Goal: Task Accomplishment & Management: Use online tool/utility

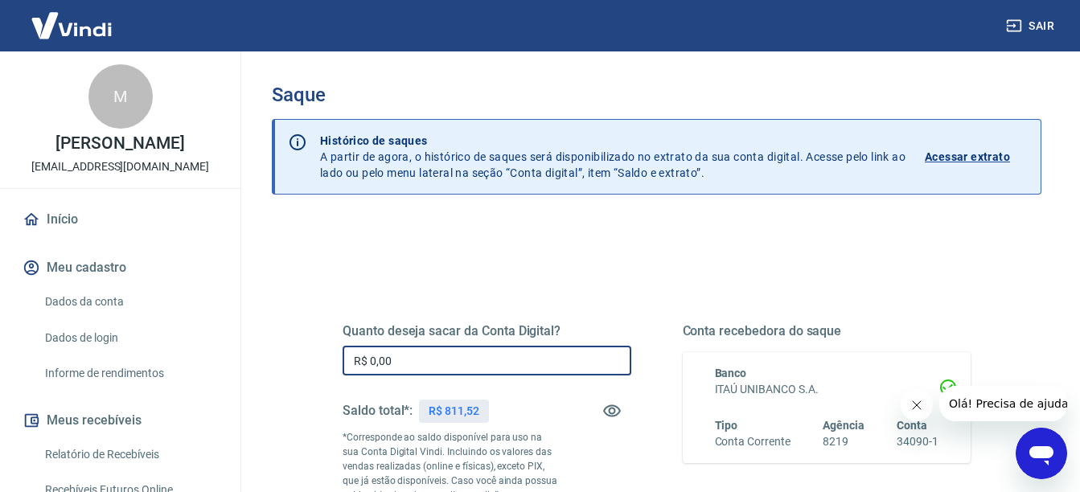
click at [462, 365] on input "R$ 0,00" at bounding box center [487, 361] width 289 height 30
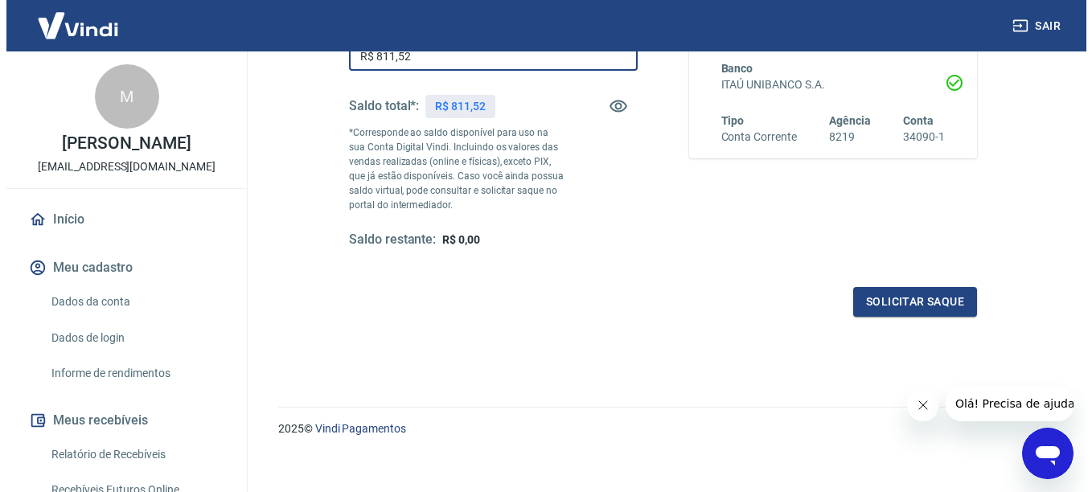
scroll to position [306, 0]
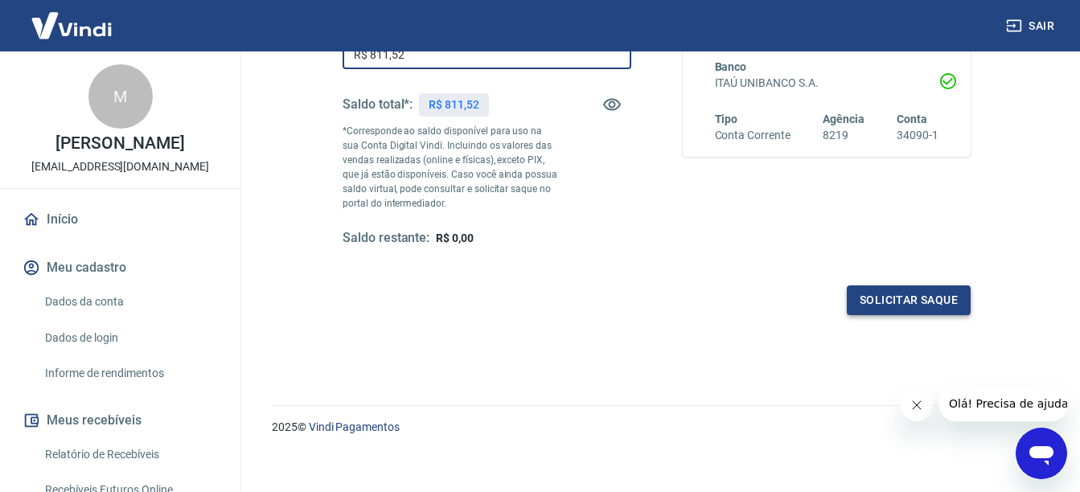
type input "R$ 811,52"
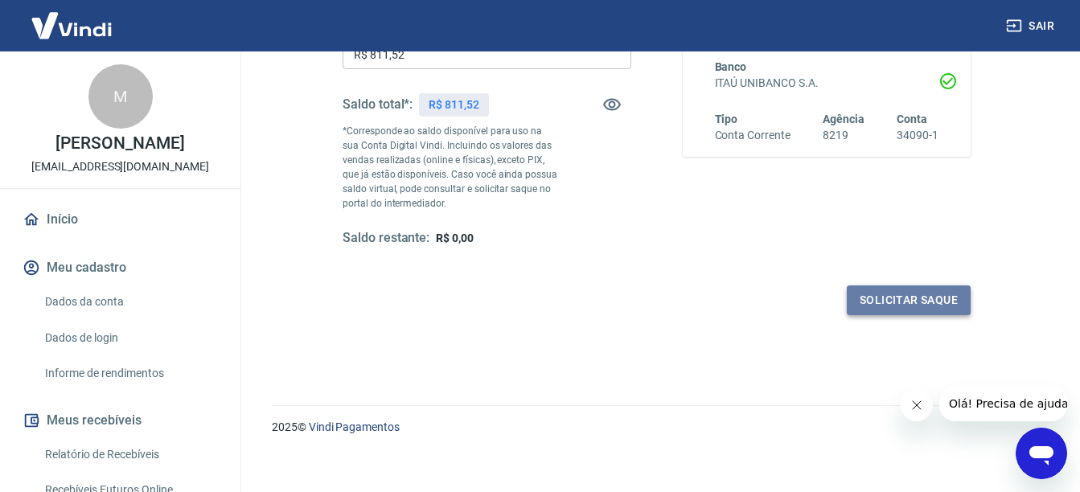
click at [883, 300] on button "Solicitar saque" at bounding box center [909, 300] width 124 height 30
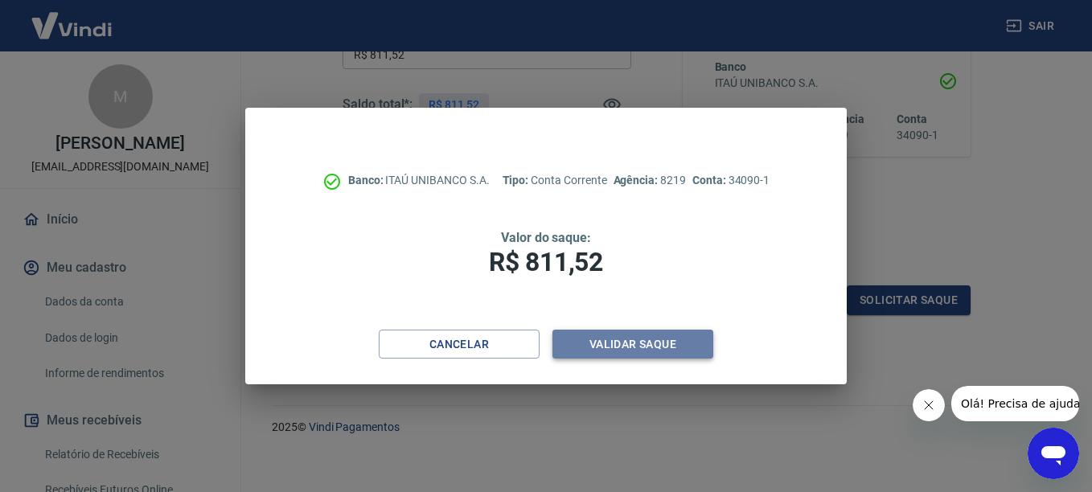
click at [661, 340] on button "Validar saque" at bounding box center [632, 345] width 161 height 30
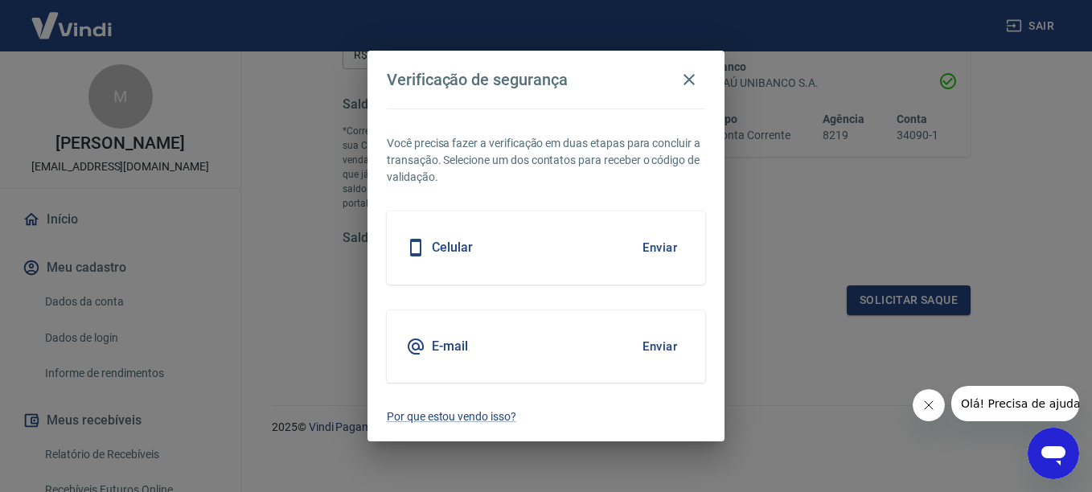
click at [508, 238] on div "Celular Enviar" at bounding box center [546, 248] width 318 height 72
click at [671, 244] on button "Enviar" at bounding box center [660, 248] width 52 height 34
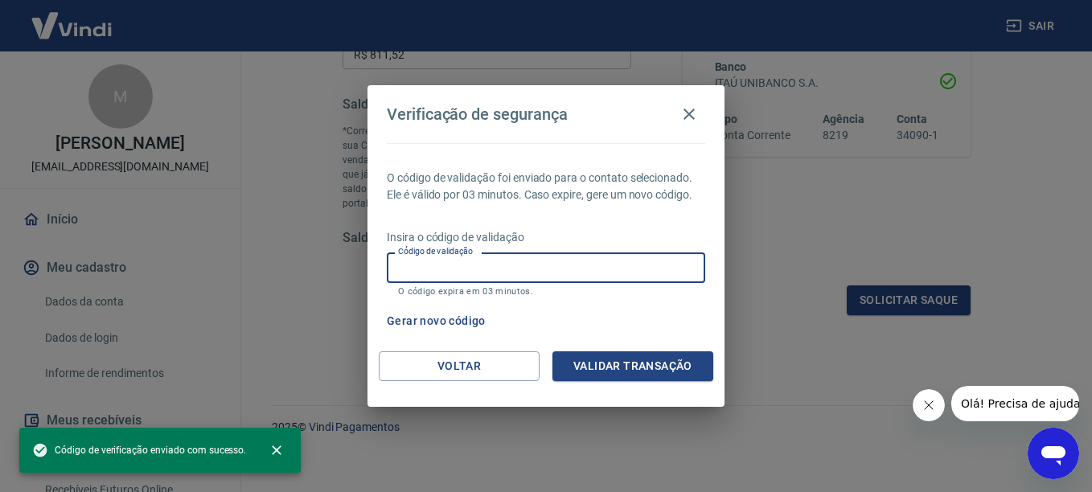
click at [652, 257] on input "Código de validação" at bounding box center [546, 268] width 318 height 30
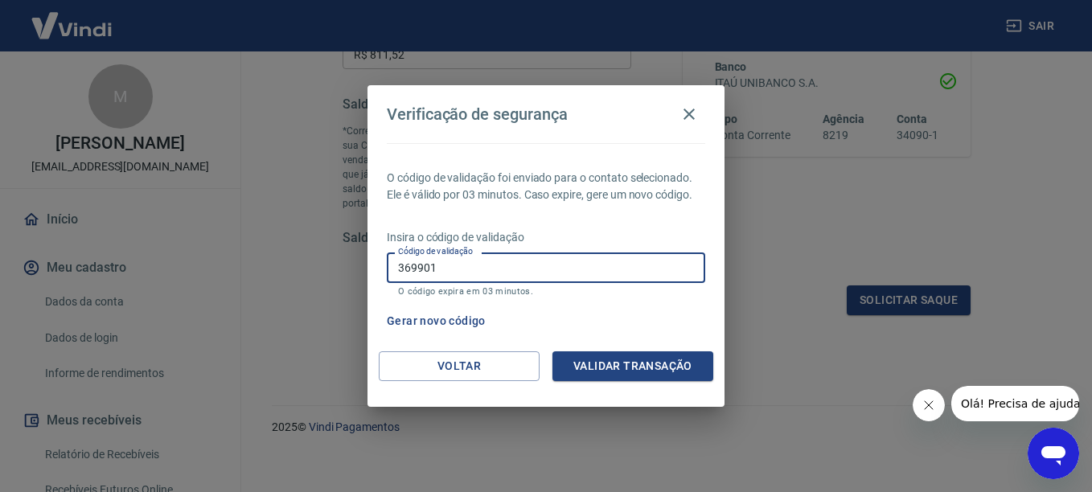
type input "369901"
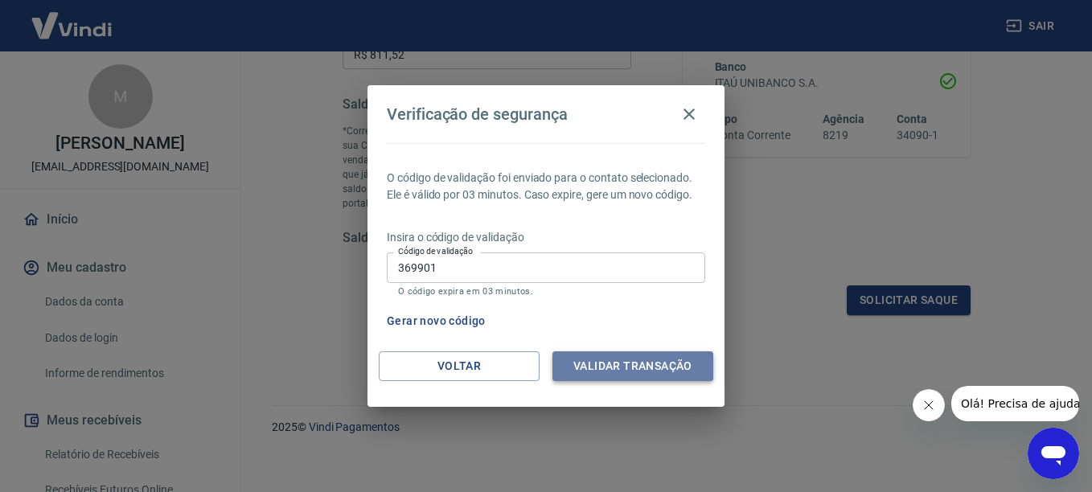
click at [618, 357] on button "Validar transação" at bounding box center [632, 366] width 161 height 30
